Goal: Task Accomplishment & Management: Use online tool/utility

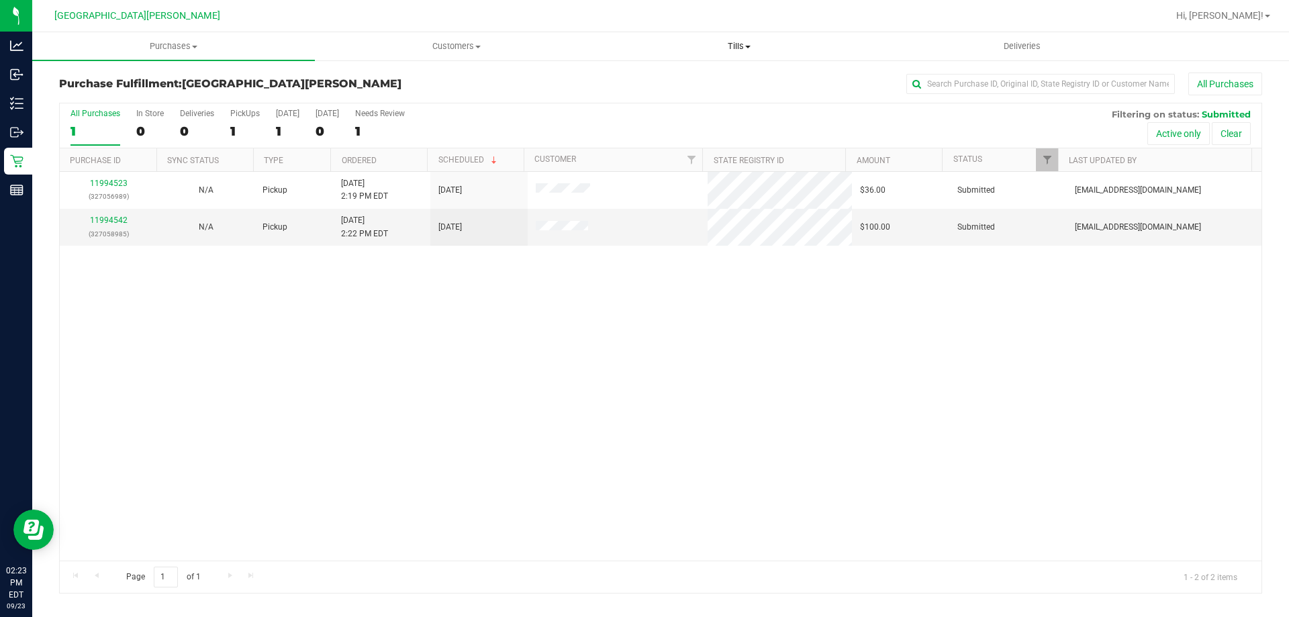
click at [740, 48] on span "Tills" at bounding box center [738, 46] width 281 height 12
click at [616, 87] on span "Manage tills" at bounding box center [643, 80] width 91 height 11
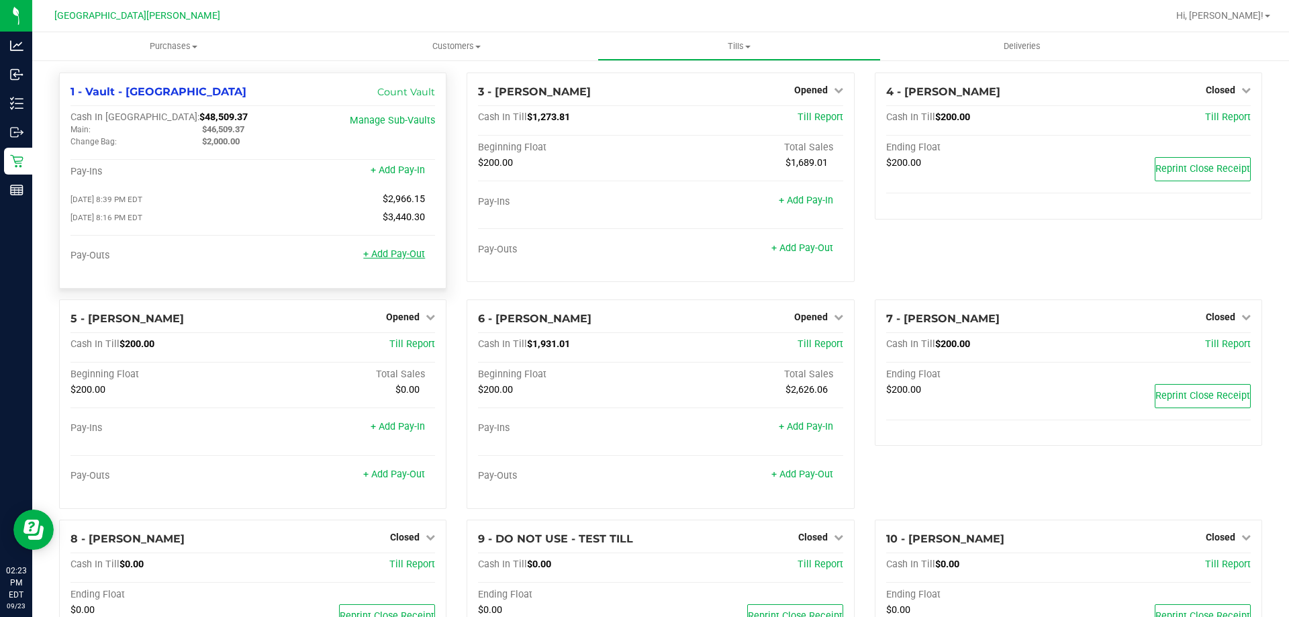
click at [406, 259] on link "+ Add Pay-Out" at bounding box center [394, 253] width 62 height 11
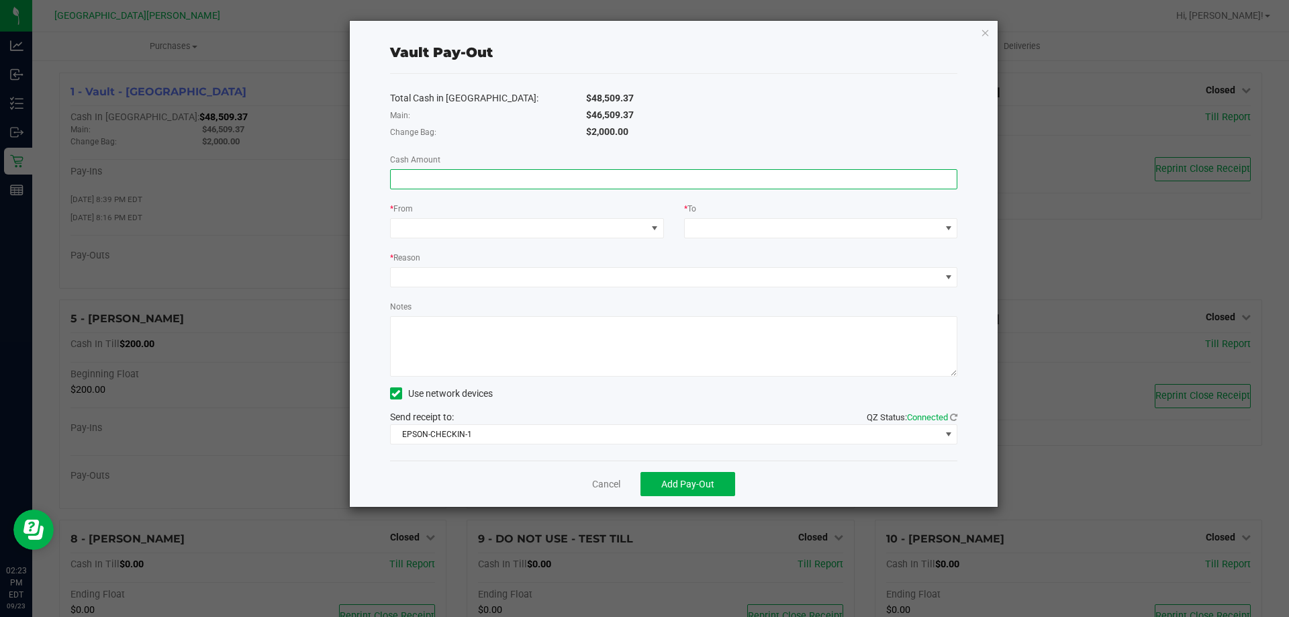
click at [483, 188] on input at bounding box center [674, 179] width 567 height 19
type input "$46,509.37"
click at [471, 231] on span at bounding box center [519, 228] width 256 height 19
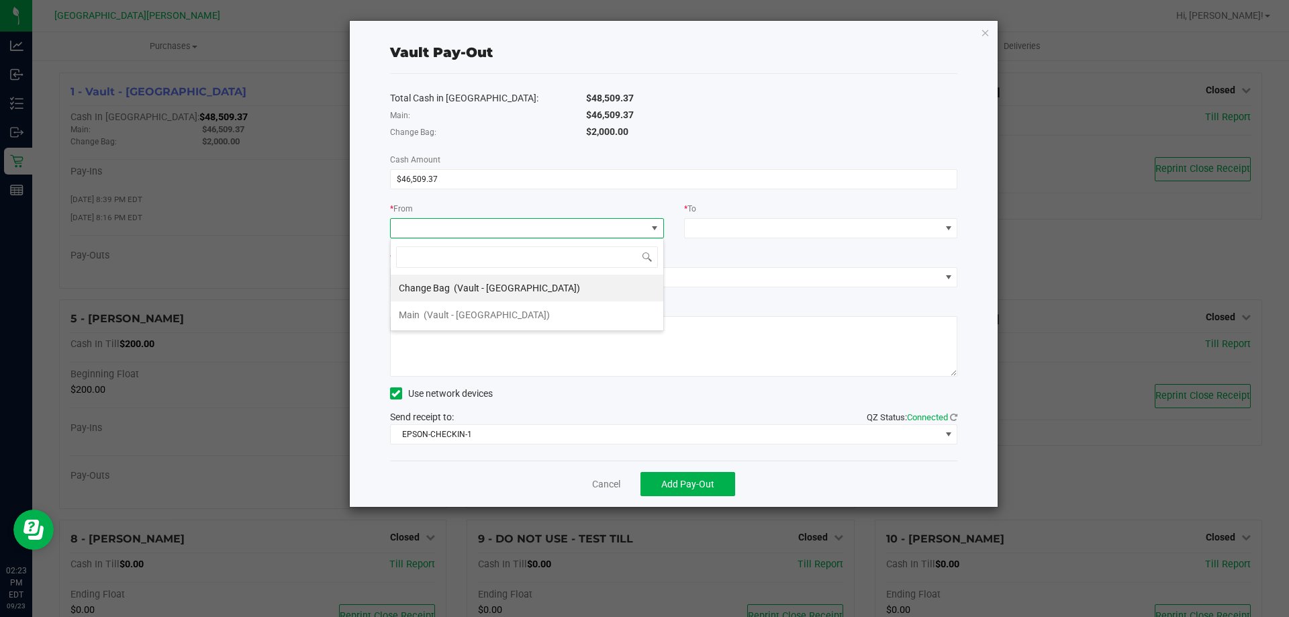
scroll to position [20, 274]
click at [467, 315] on span "(Vault - [GEOGRAPHIC_DATA])" at bounding box center [487, 315] width 126 height 11
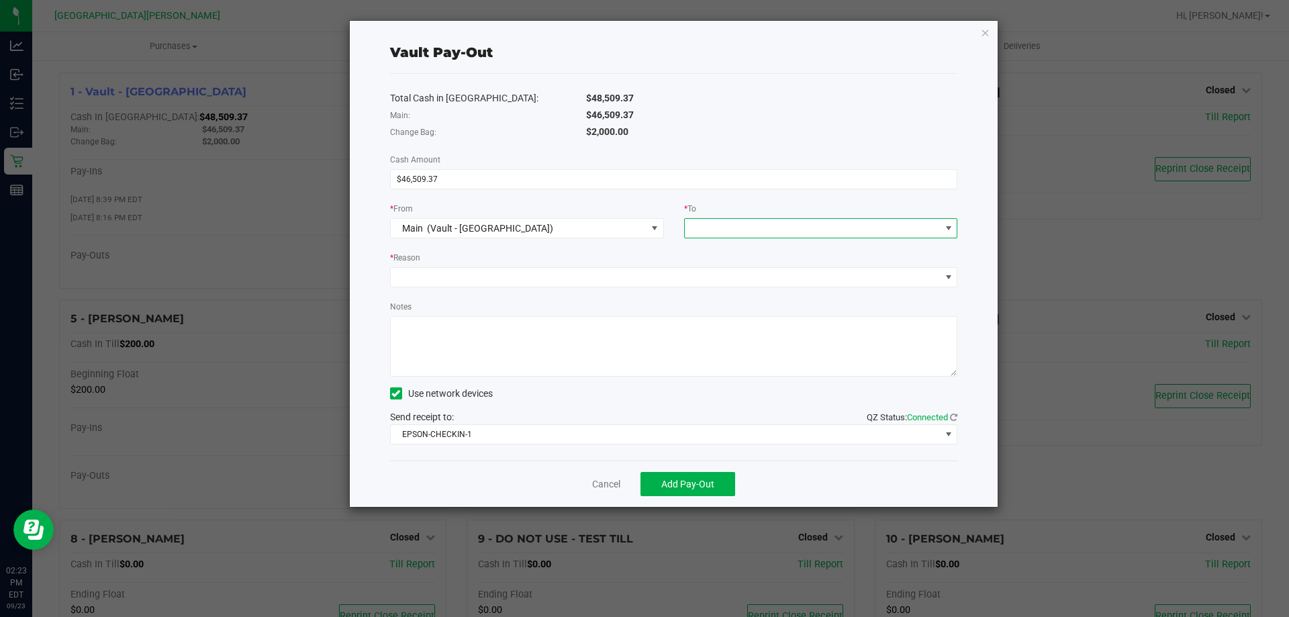
click at [737, 229] on span at bounding box center [813, 228] width 256 height 19
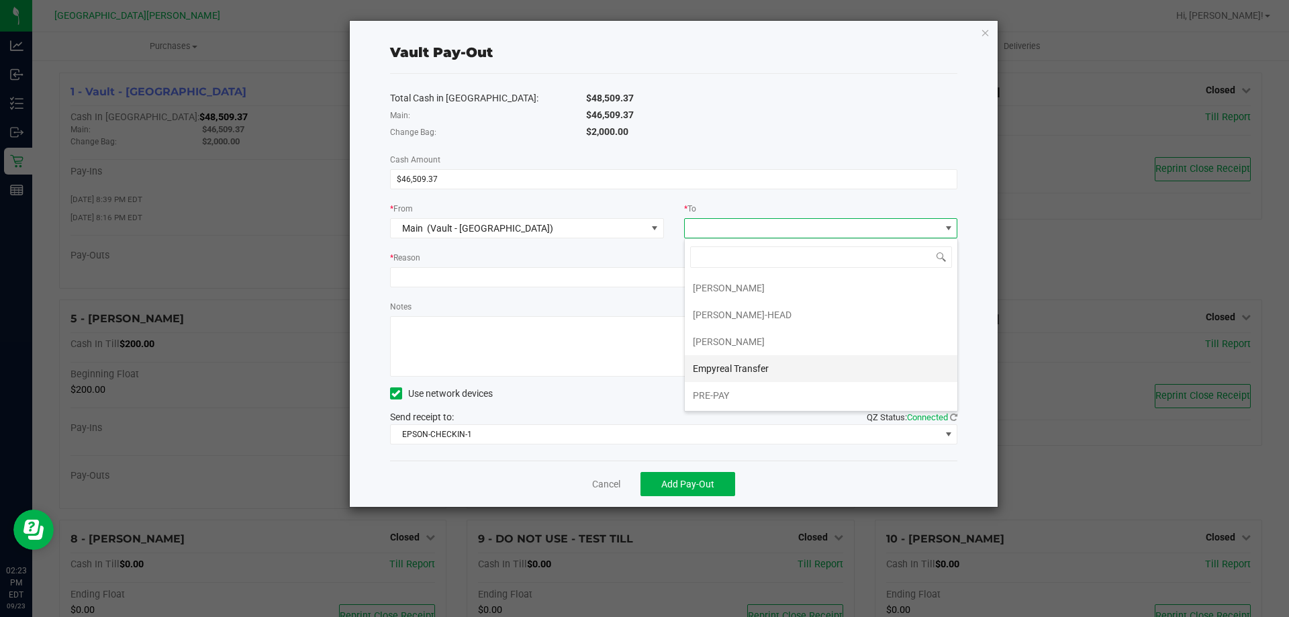
click at [741, 364] on span "Empyreal Transfer" at bounding box center [731, 368] width 76 height 11
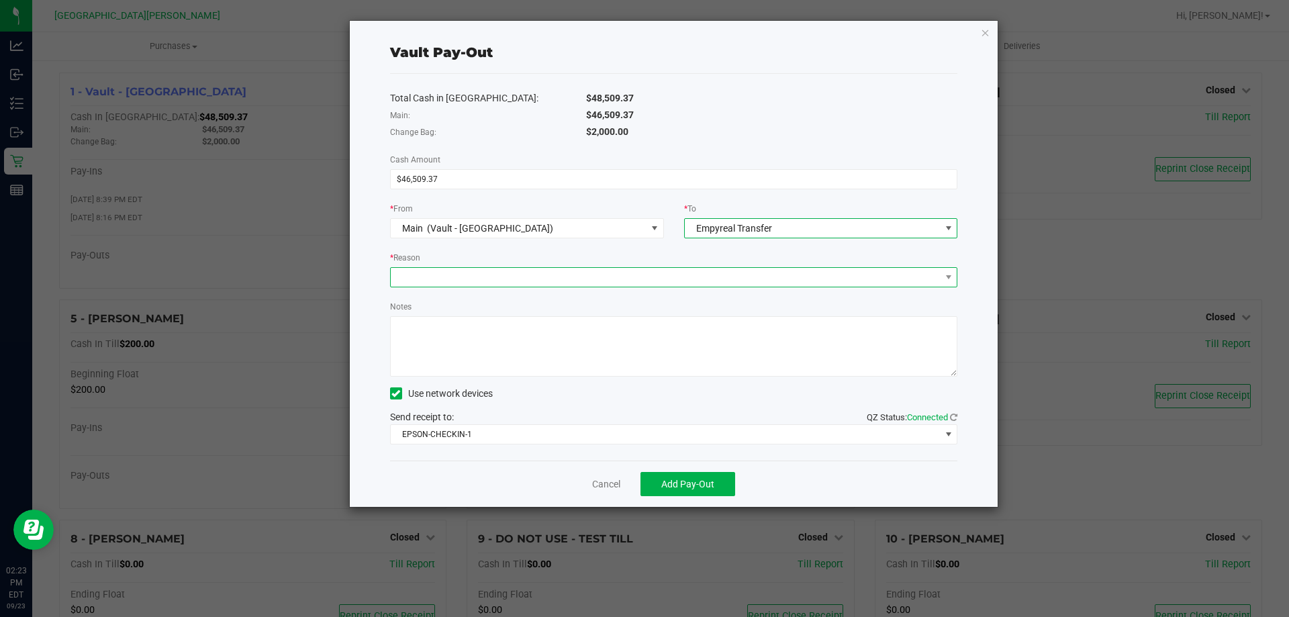
click at [686, 286] on span at bounding box center [666, 277] width 550 height 19
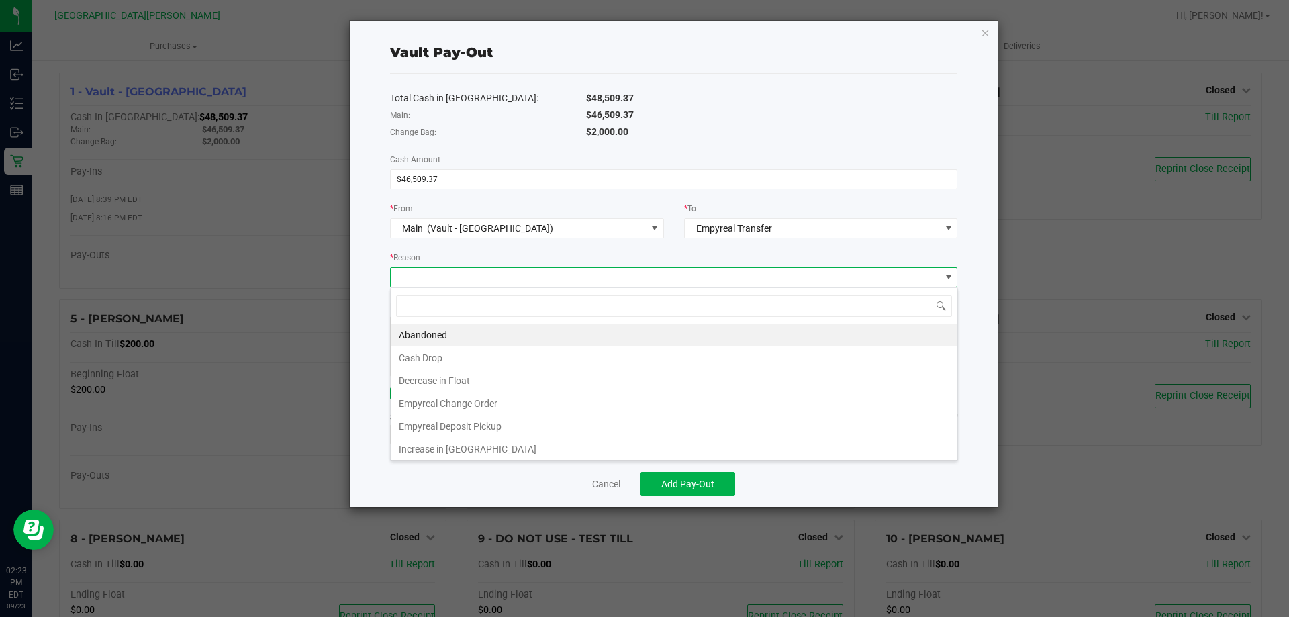
scroll to position [20, 567]
click at [530, 424] on li "Empyreal Deposit Pickup" at bounding box center [674, 426] width 567 height 23
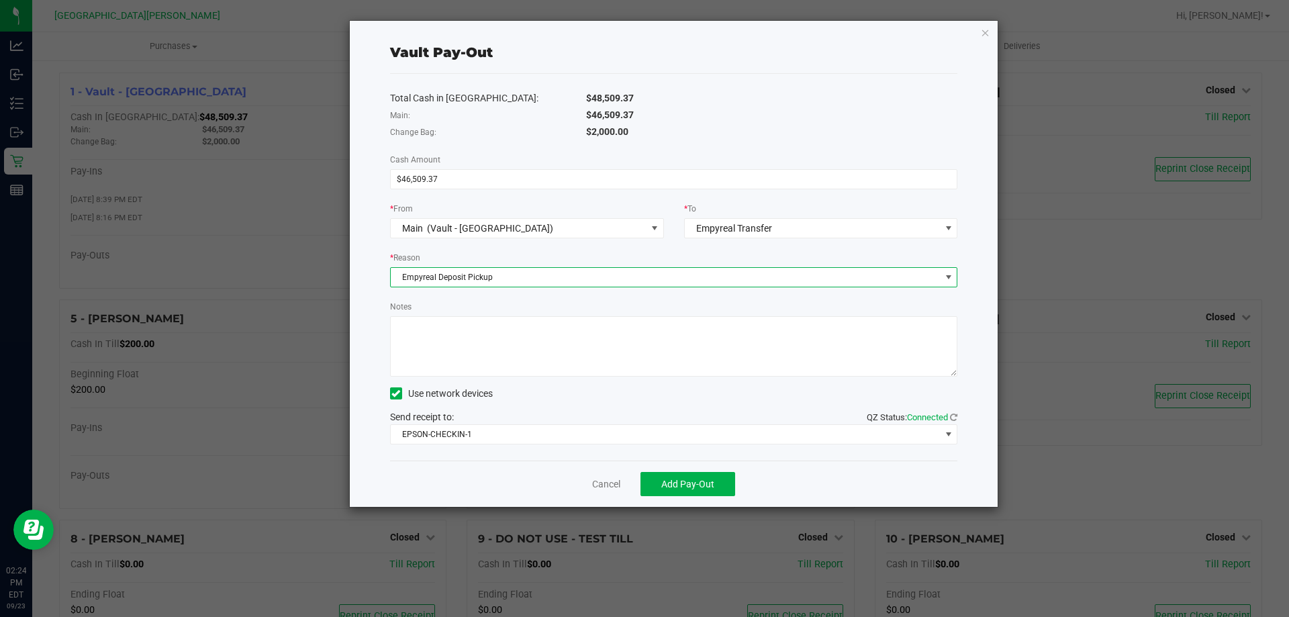
click at [491, 322] on textarea "Notes" at bounding box center [674, 346] width 568 height 60
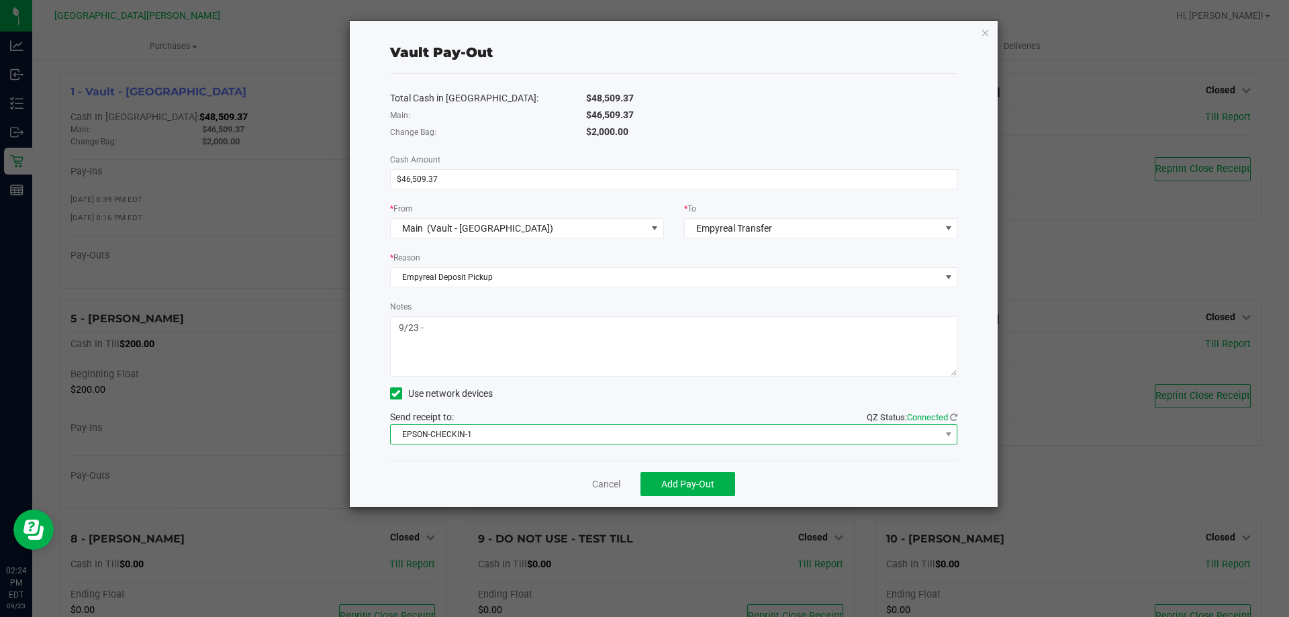
click at [486, 428] on span "EPSON-CHECKIN-1" at bounding box center [666, 434] width 550 height 19
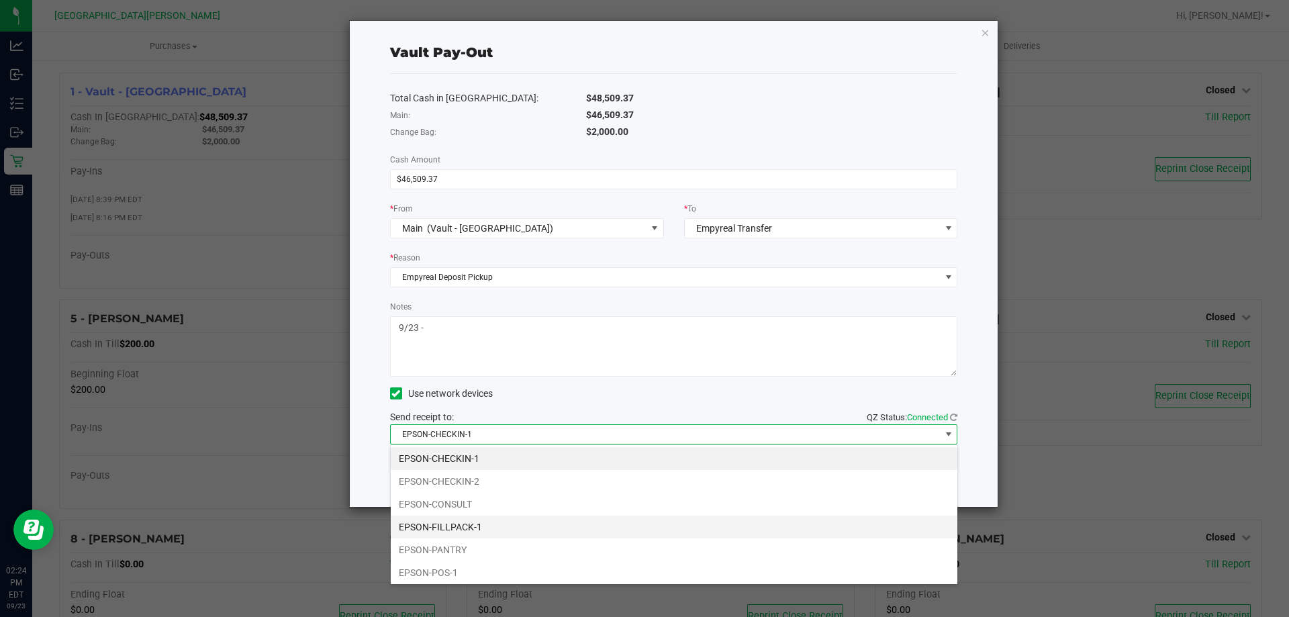
click at [487, 522] on li "EPSON-FILLPACK-1" at bounding box center [674, 527] width 567 height 23
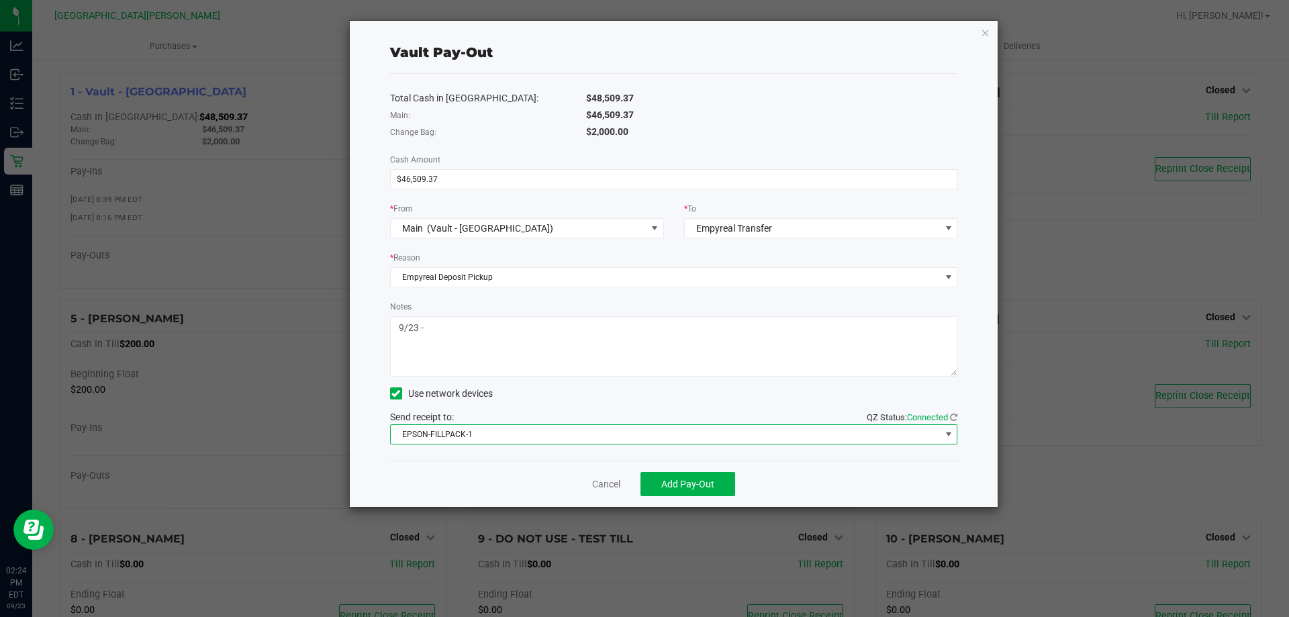
click at [457, 336] on textarea "Notes" at bounding box center [674, 346] width 568 height 60
type textarea "9/23 - 46509.37 - TL"
click at [703, 483] on span "Add Pay-Out" at bounding box center [687, 484] width 53 height 11
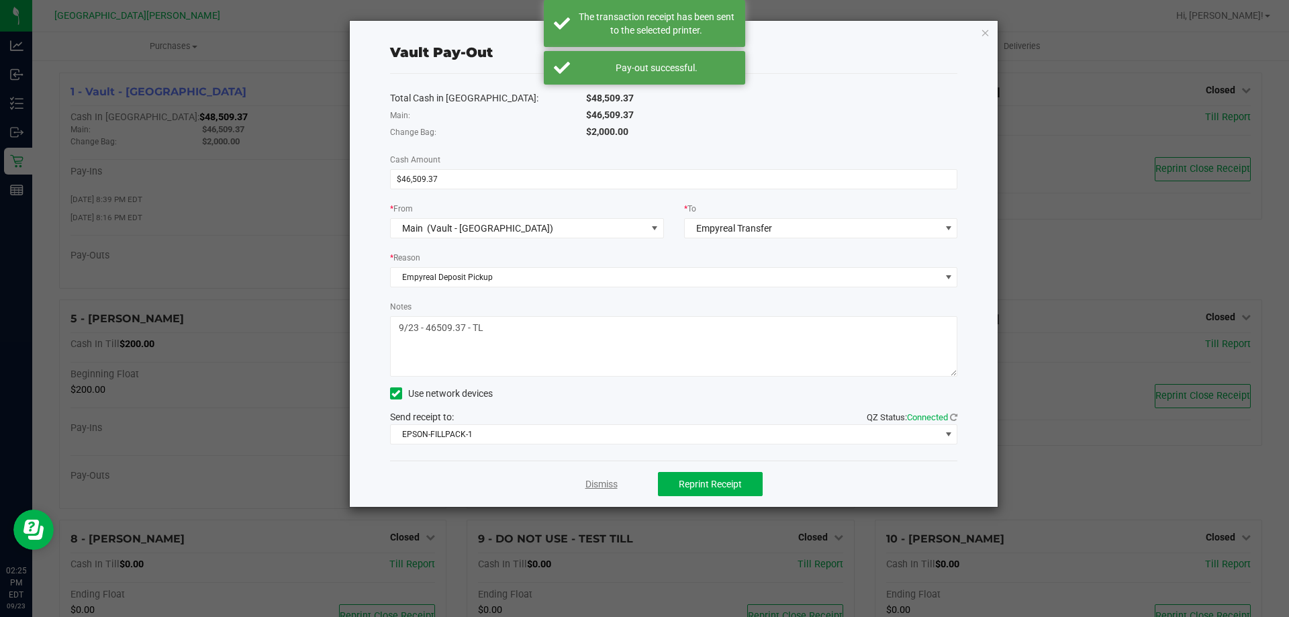
click at [605, 481] on link "Dismiss" at bounding box center [601, 484] width 32 height 14
